Goal: Navigation & Orientation: Find specific page/section

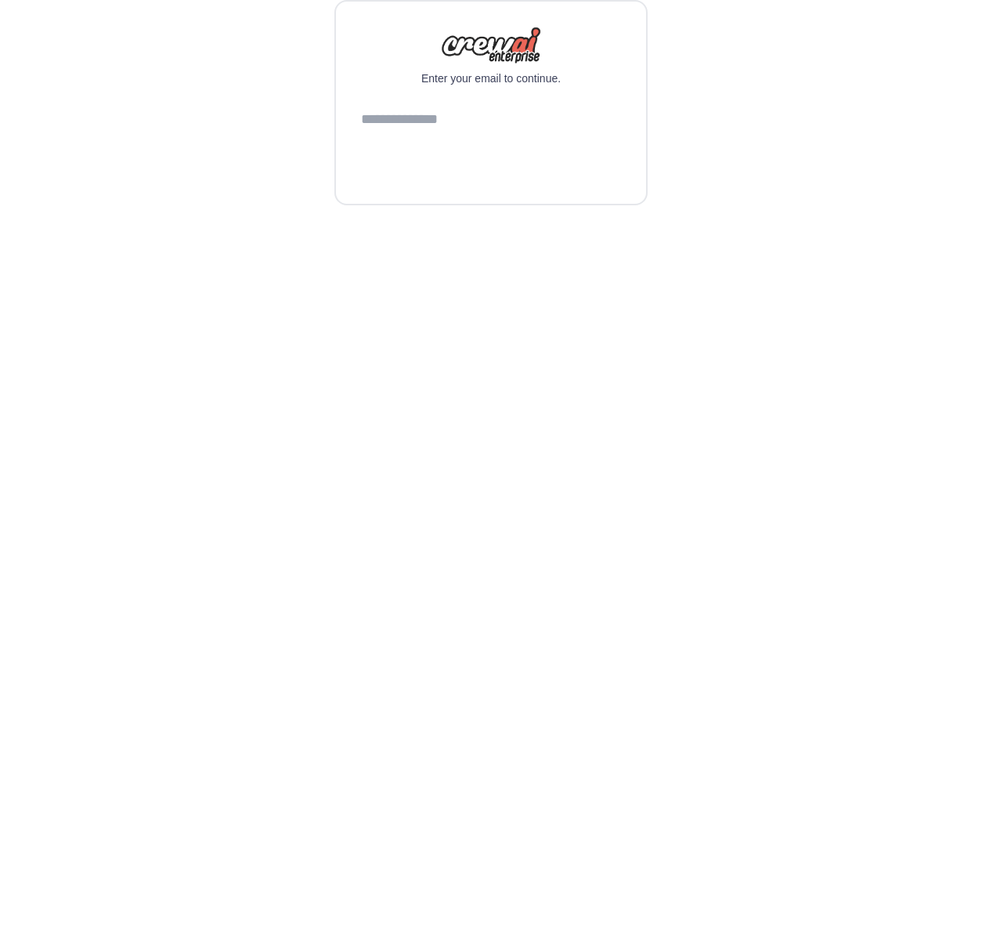
click at [475, 141] on input "email" at bounding box center [491, 120] width 260 height 42
type input "**********"
drag, startPoint x: 469, startPoint y: 540, endPoint x: 638, endPoint y: 511, distance: 171.7
click at [469, 179] on button "Continue" at bounding box center [491, 160] width 260 height 38
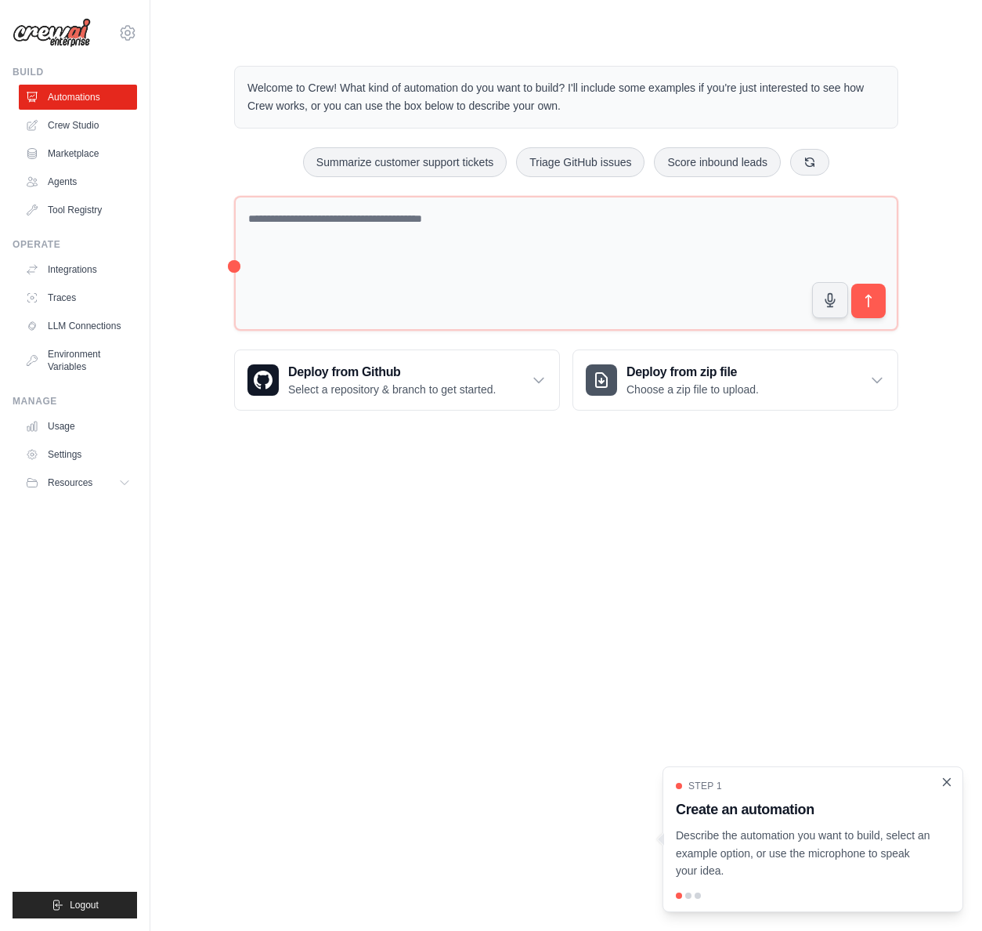
click at [951, 785] on icon "Close walkthrough" at bounding box center [947, 782] width 14 height 14
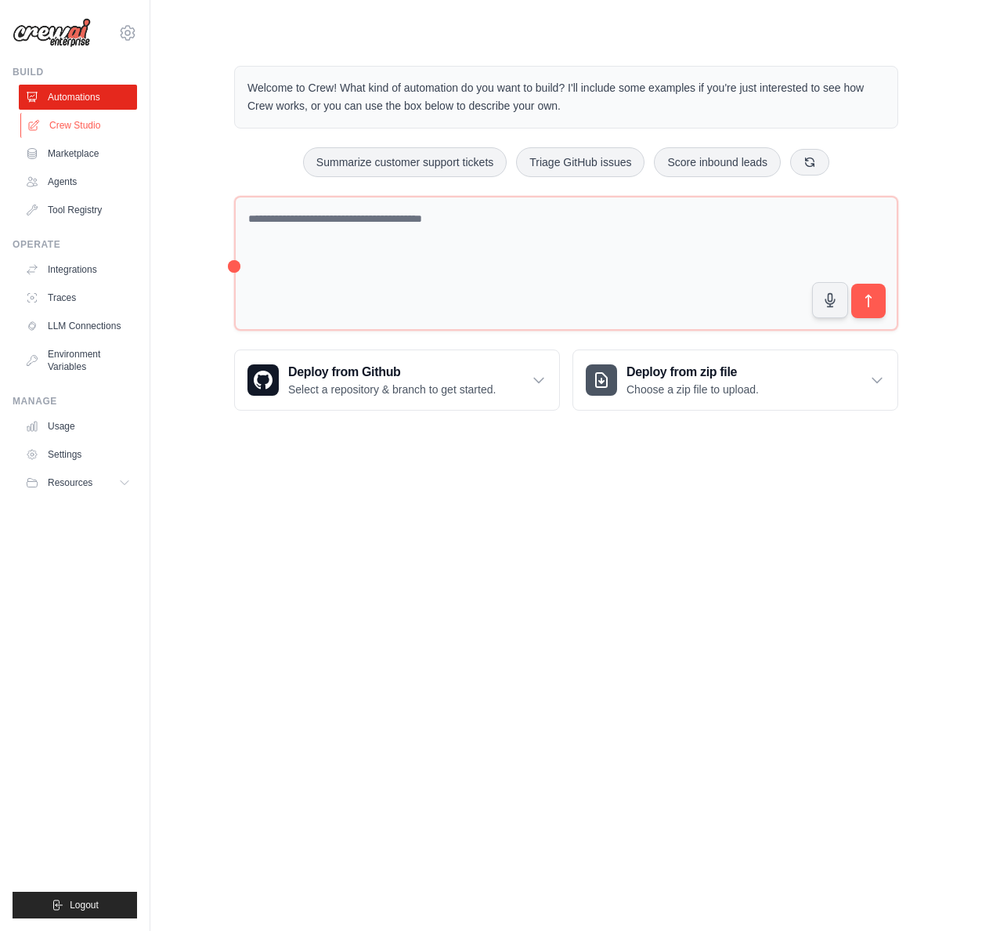
click at [89, 121] on link "Crew Studio" at bounding box center [79, 125] width 118 height 25
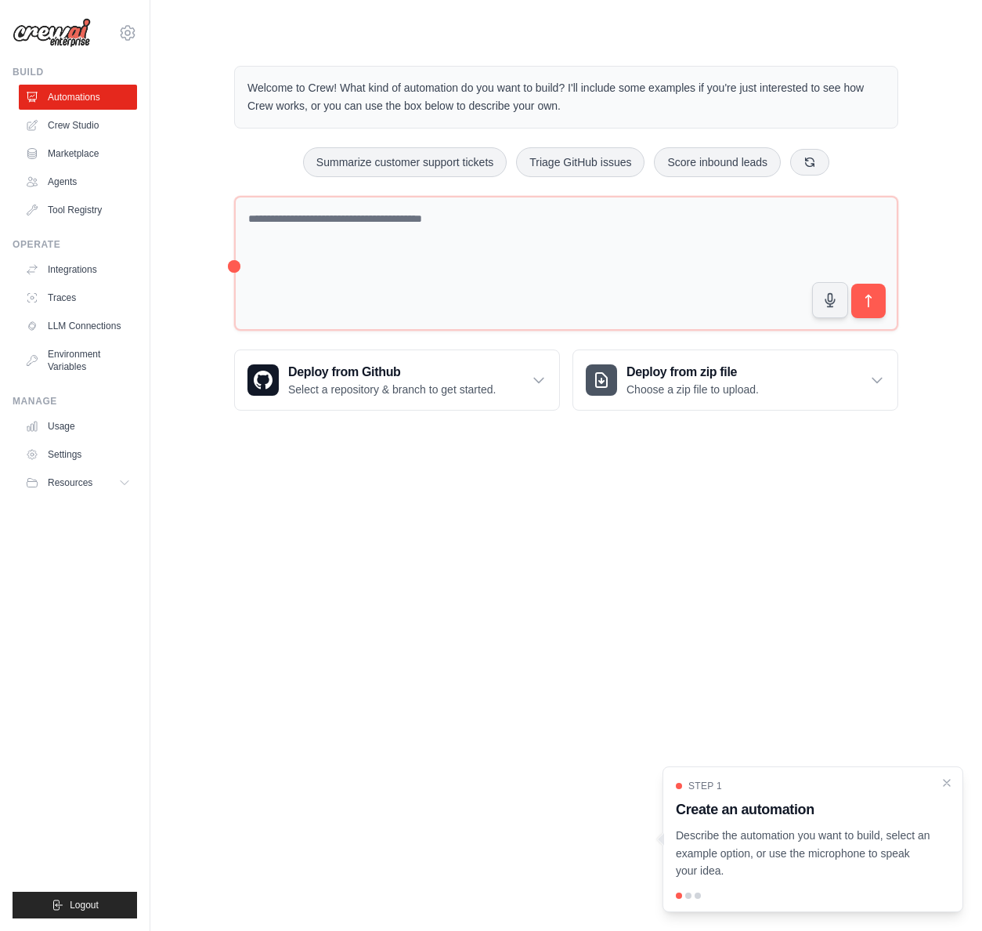
click at [550, 41] on div "Welcome to Crew! What kind of automation do you want to build? I'll include som…" at bounding box center [566, 238] width 702 height 395
